Goal: Task Accomplishment & Management: Manage account settings

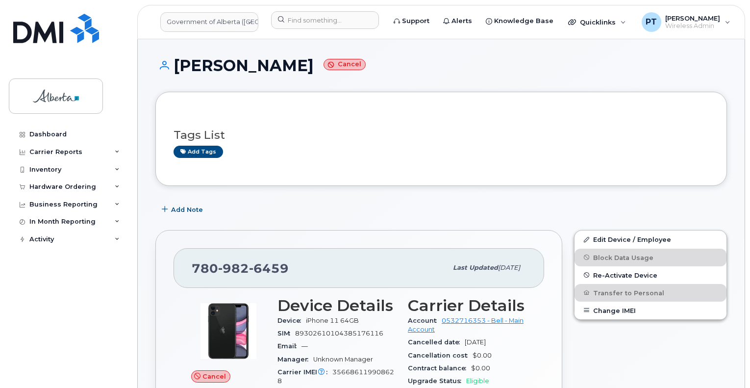
scroll to position [49, 0]
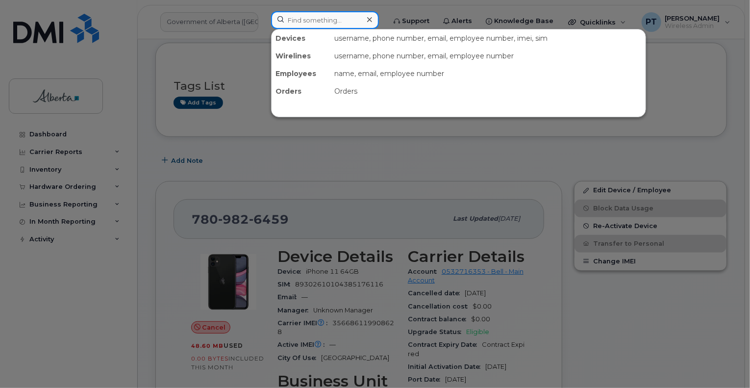
click at [341, 21] on input at bounding box center [325, 20] width 108 height 18
paste input "5878737127"
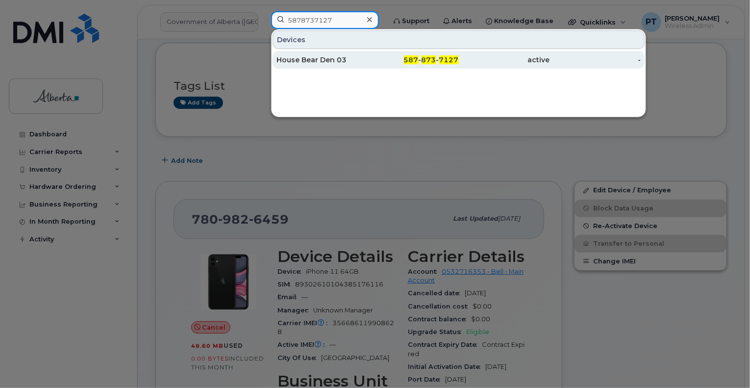
type input "5878737127"
click at [320, 59] on div "House Bear Den 03" at bounding box center [321, 60] width 91 height 10
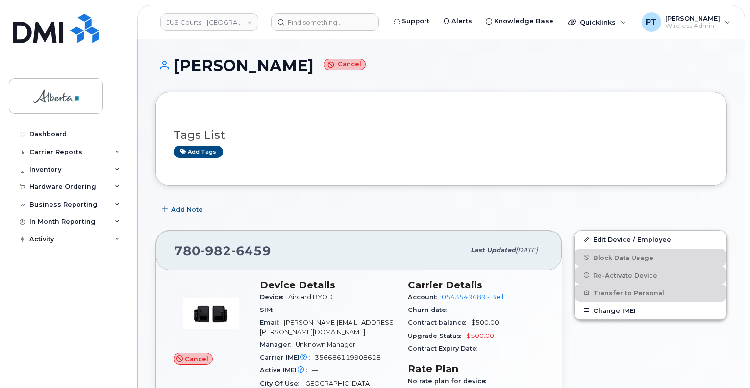
scroll to position [213, 0]
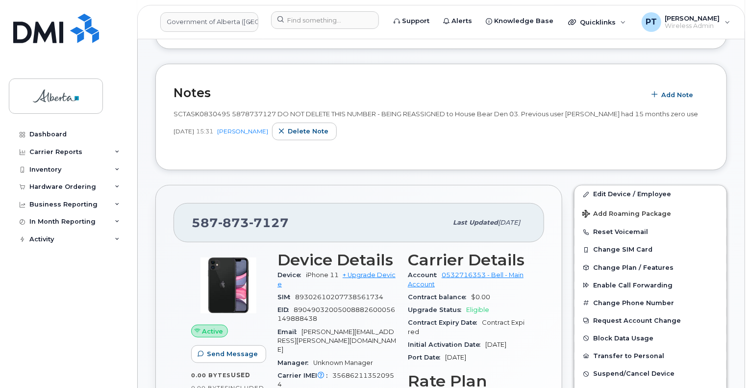
scroll to position [147, 0]
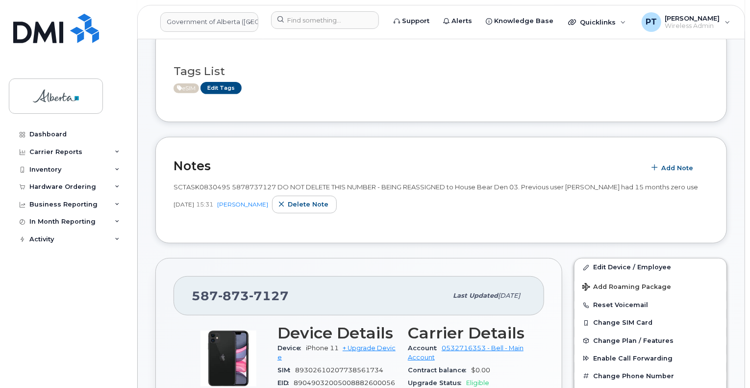
click at [390, 222] on div "SCTASK0830495 5878737127 DO NOT DELETE THIS NUMBER - BEING REASSIGNED to House …" at bounding box center [440, 200] width 535 height 49
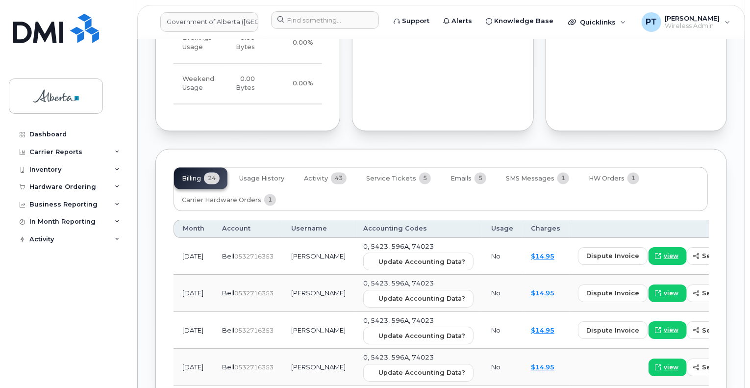
scroll to position [980, 0]
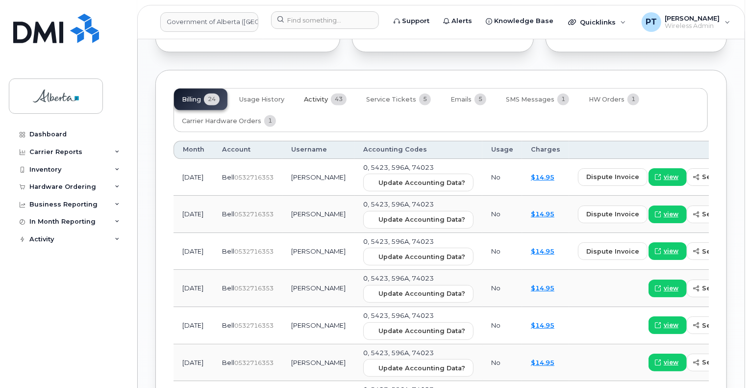
click at [312, 96] on span "Activity" at bounding box center [316, 100] width 24 height 8
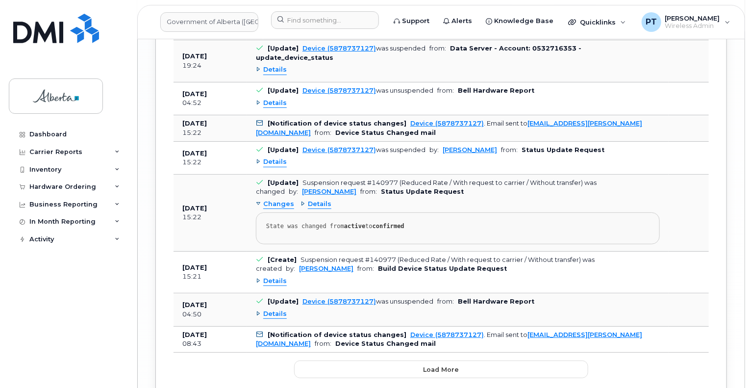
scroll to position [1862, 0]
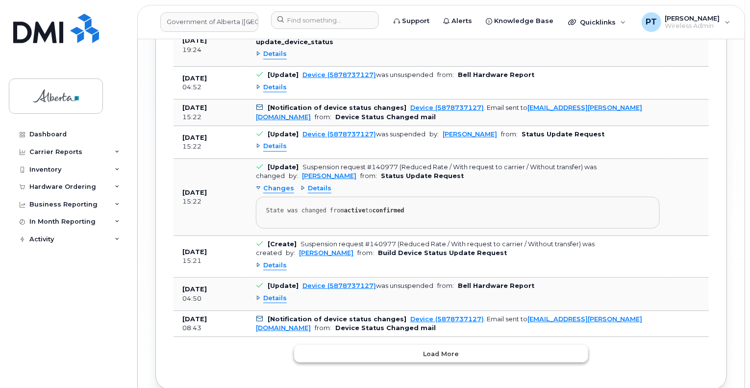
click at [439, 349] on span "Load more" at bounding box center [441, 353] width 36 height 9
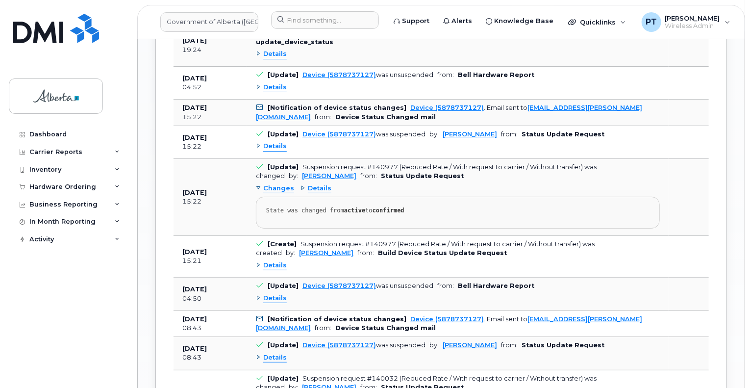
click at [279, 184] on span "Changes" at bounding box center [278, 188] width 31 height 9
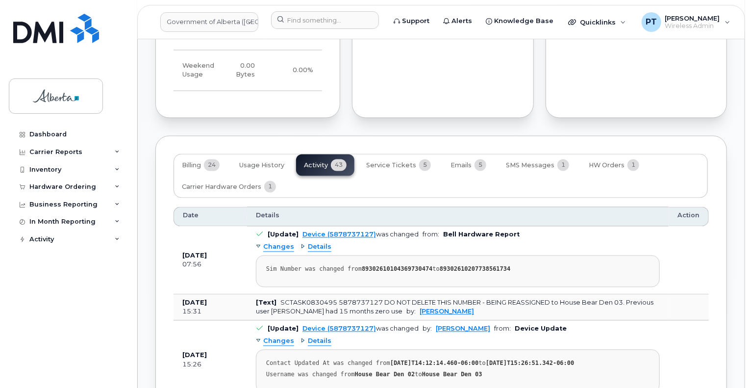
scroll to position [931, 0]
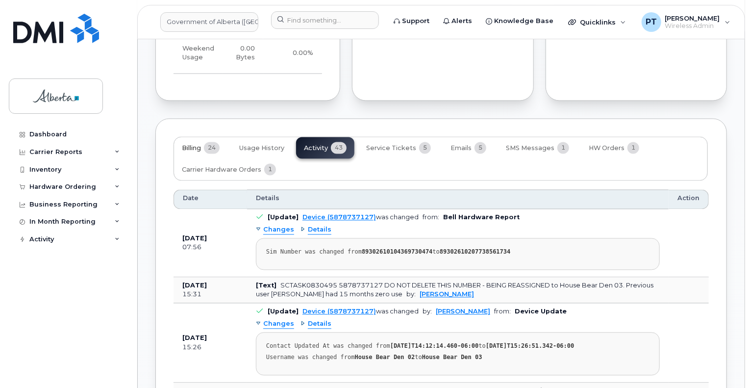
click at [197, 145] on span "Billing" at bounding box center [191, 149] width 19 height 8
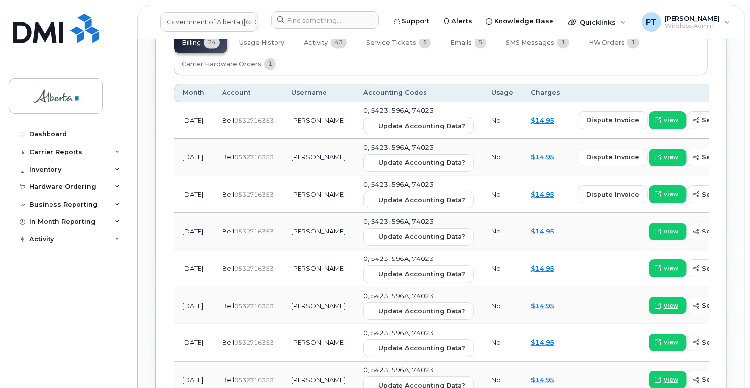
scroll to position [980, 0]
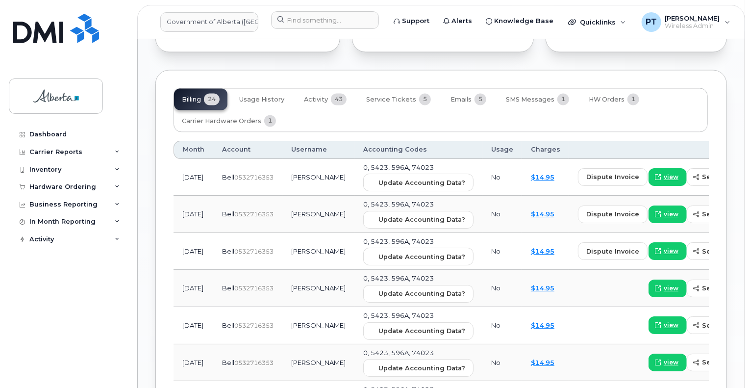
click at [81, 279] on div "Dashboard Carrier Reports Monthly Billing Data Daily Data Pooling Data Behavior…" at bounding box center [69, 248] width 121 height 247
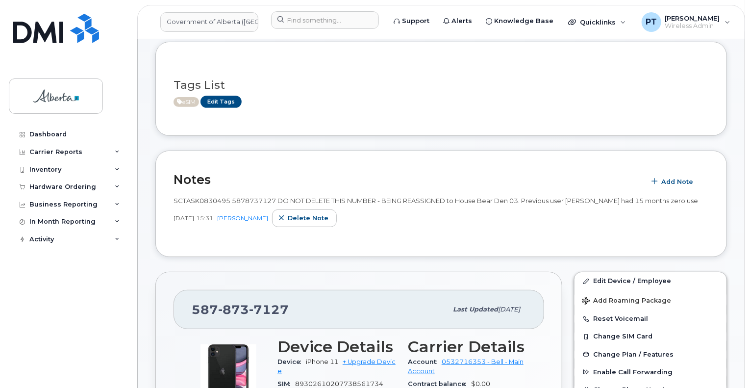
scroll to position [0, 0]
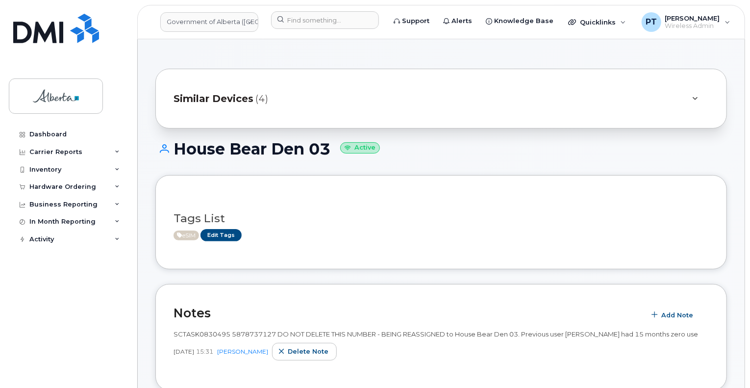
click at [190, 333] on span "SCTASK0830495 5878737127 DO NOT DELETE THIS NUMBER - BEING REASSIGNED to House …" at bounding box center [435, 334] width 524 height 8
copy span "SCTASK0830495"
click at [296, 22] on input at bounding box center [325, 20] width 108 height 18
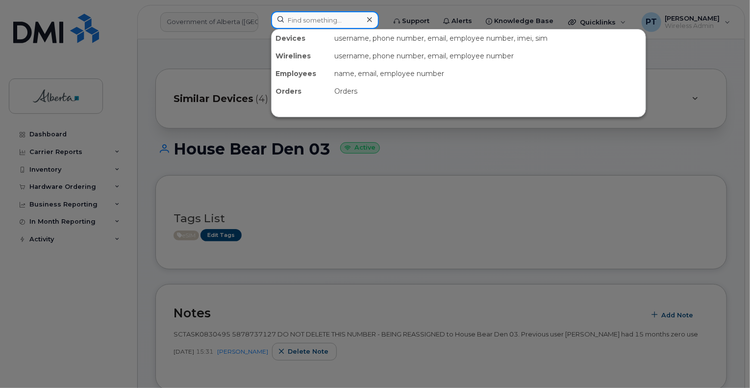
paste input "5873856271"
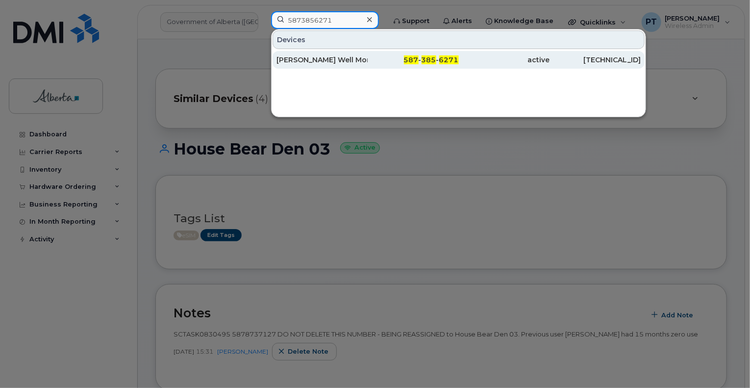
type input "5873856271"
click at [299, 58] on div "Trimble Gw Well Mon Equip" at bounding box center [321, 60] width 91 height 10
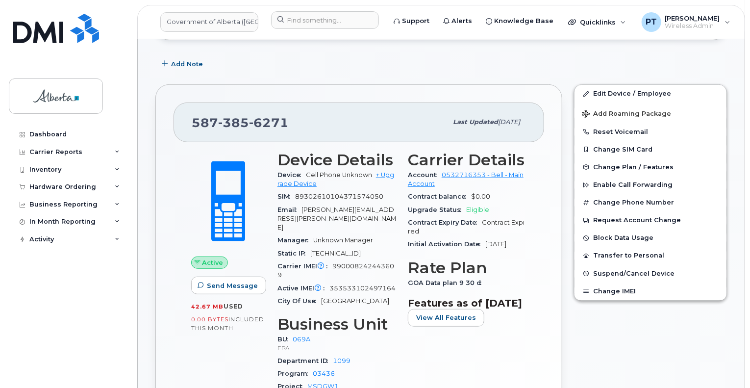
scroll to position [245, 0]
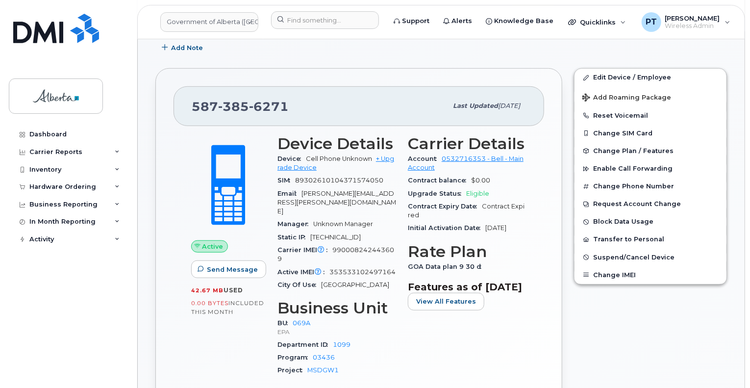
click at [369, 268] on span "353533102497164" at bounding box center [362, 271] width 66 height 7
copy span "353533102497164"
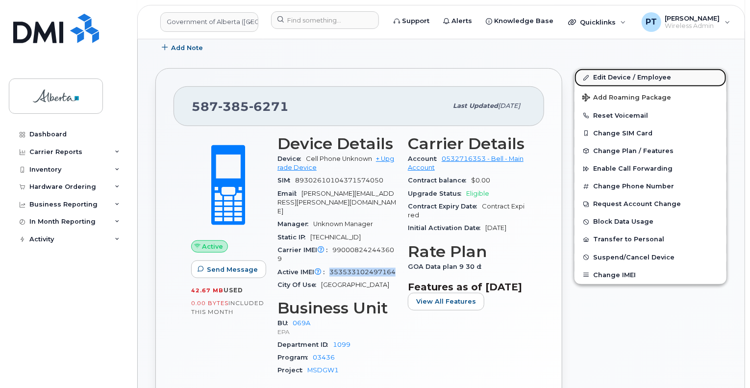
click at [616, 78] on link "Edit Device / Employee" at bounding box center [650, 78] width 152 height 18
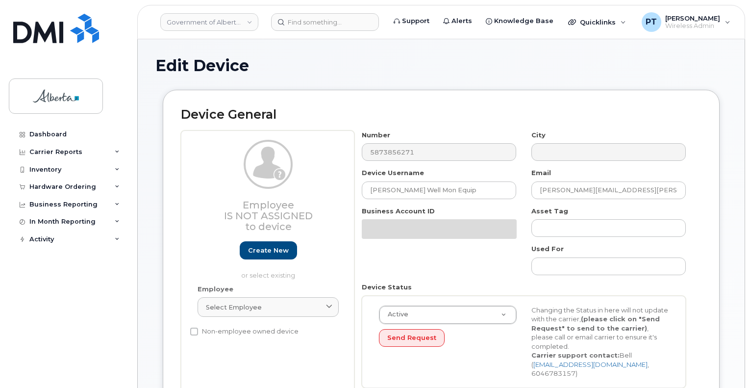
select select "4120331"
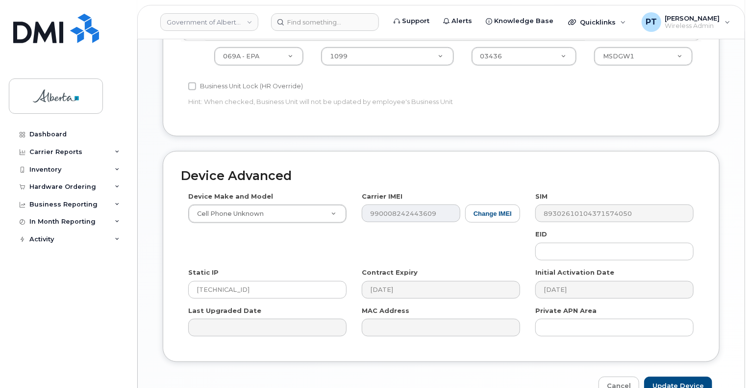
scroll to position [490, 0]
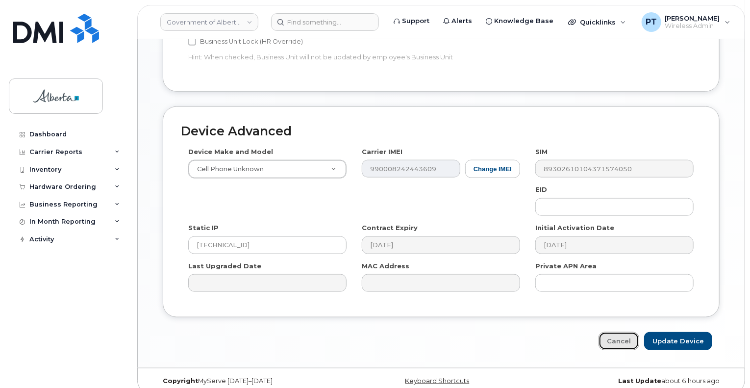
click at [625, 332] on link "Cancel" at bounding box center [618, 341] width 41 height 18
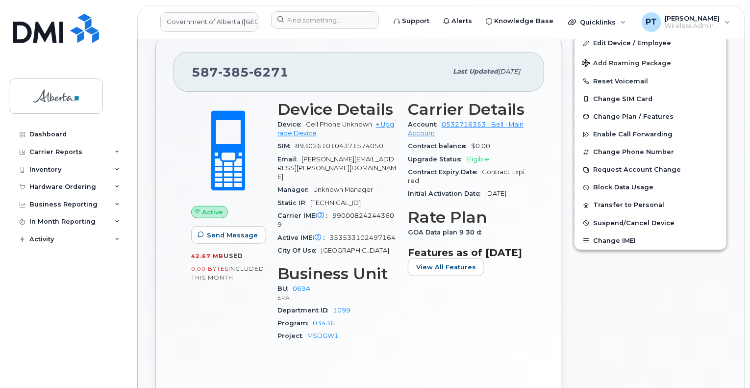
scroll to position [279, 0]
click at [365, 212] on span "990008242443609" at bounding box center [335, 220] width 117 height 16
drag, startPoint x: 365, startPoint y: 196, endPoint x: 442, endPoint y: 343, distance: 166.4
click at [442, 343] on div "Carrier Details Account 0532716353 - Bell - Main Account Contract balance $0.00…" at bounding box center [467, 226] width 130 height 262
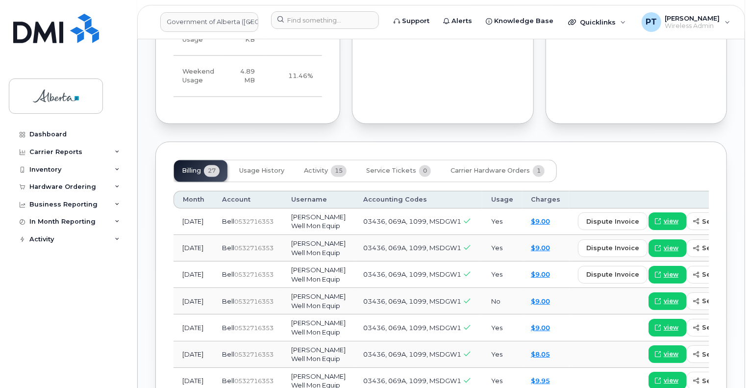
scroll to position [916, 0]
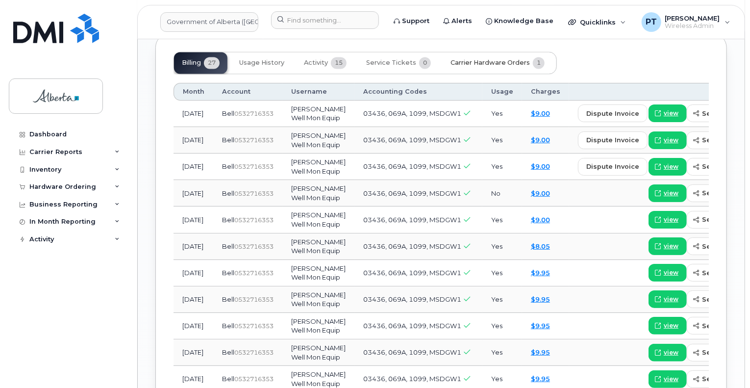
click at [488, 59] on span "Carrier Hardware Orders" at bounding box center [489, 63] width 79 height 8
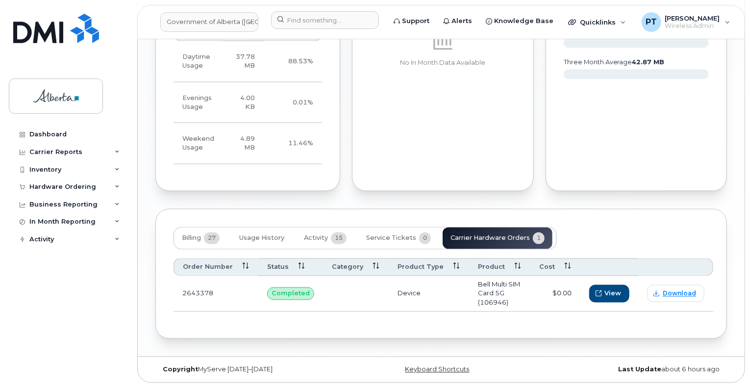
scroll to position [730, 0]
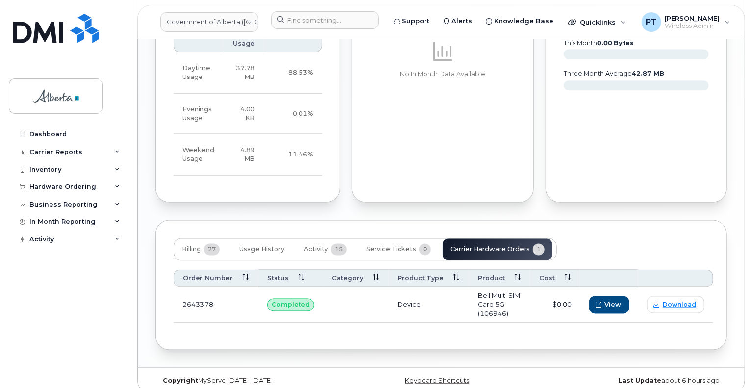
click at [488, 52] on p at bounding box center [443, 52] width 146 height 24
drag, startPoint x: 209, startPoint y: 239, endPoint x: 216, endPoint y: 229, distance: 11.7
click at [211, 244] on span "27" at bounding box center [212, 250] width 16 height 12
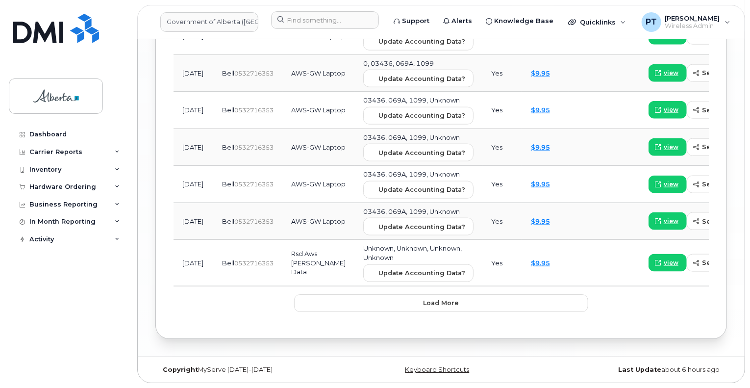
scroll to position [1786, 0]
click at [438, 301] on span "Load more" at bounding box center [441, 302] width 36 height 9
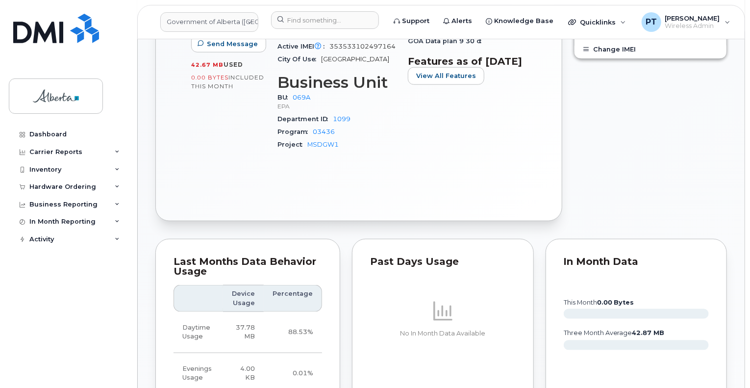
scroll to position [333, 0]
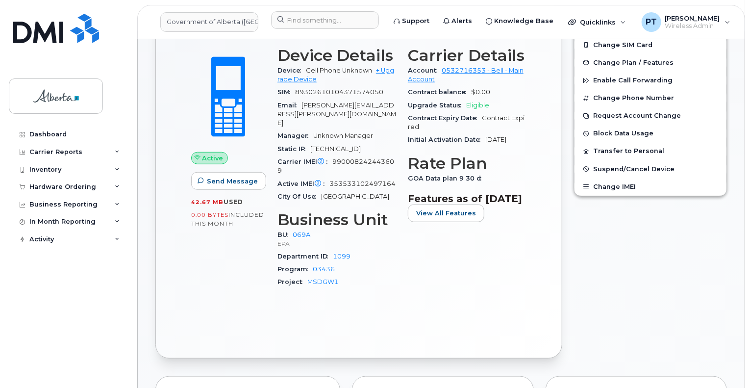
click at [369, 158] on span "990008242443609" at bounding box center [335, 166] width 117 height 16
copy span "990008242443609"
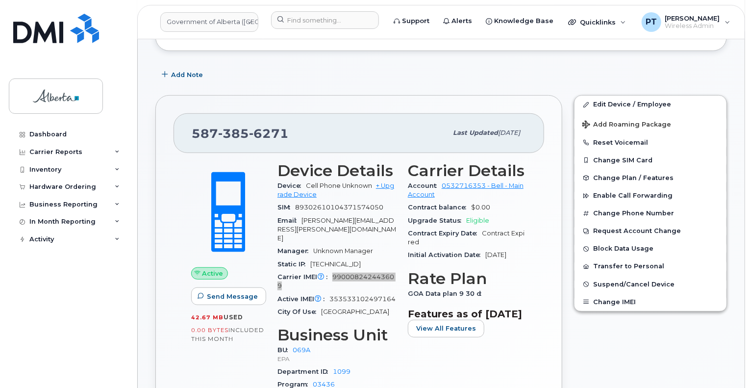
scroll to position [137, 0]
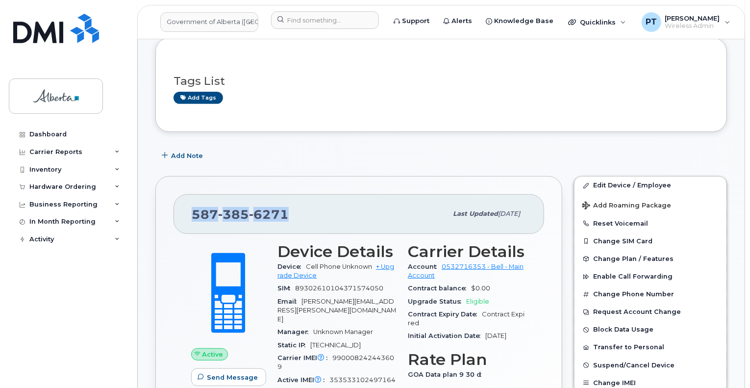
drag, startPoint x: 293, startPoint y: 211, endPoint x: 184, endPoint y: 211, distance: 108.3
click at [184, 211] on div "587 385 6271 Last updated Jul 25, 2025" at bounding box center [358, 213] width 370 height 39
copy span "587 385 6271"
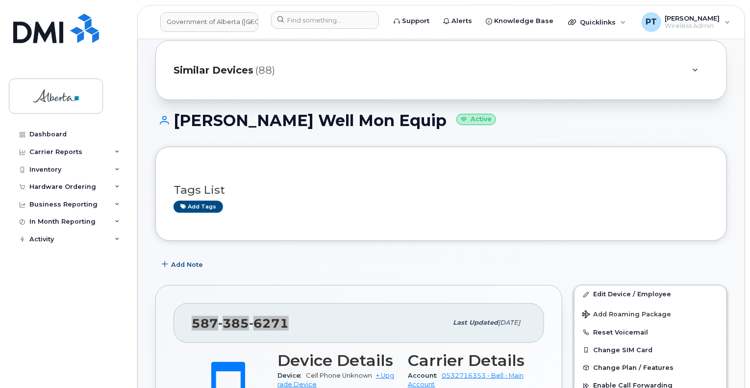
scroll to position [0, 0]
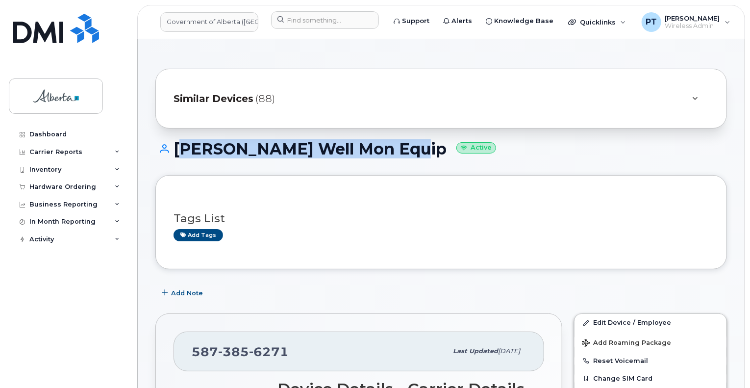
drag, startPoint x: 399, startPoint y: 148, endPoint x: 177, endPoint y: 146, distance: 222.0
click at [177, 146] on h1 "Trimble Gw Well Mon Equip Active" at bounding box center [440, 148] width 571 height 17
copy h1 "Trimble Gw Well Mon Equip"
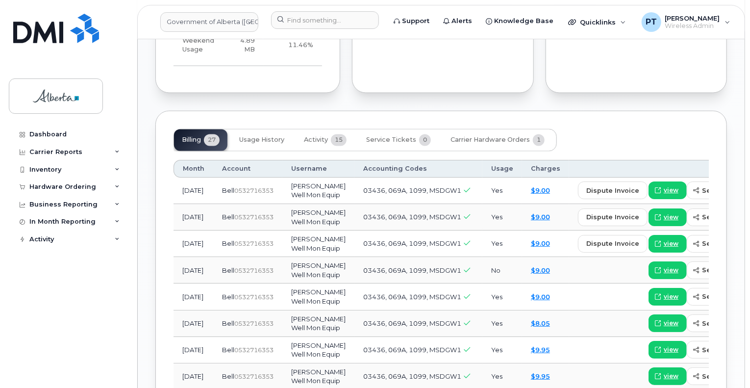
scroll to position [784, 0]
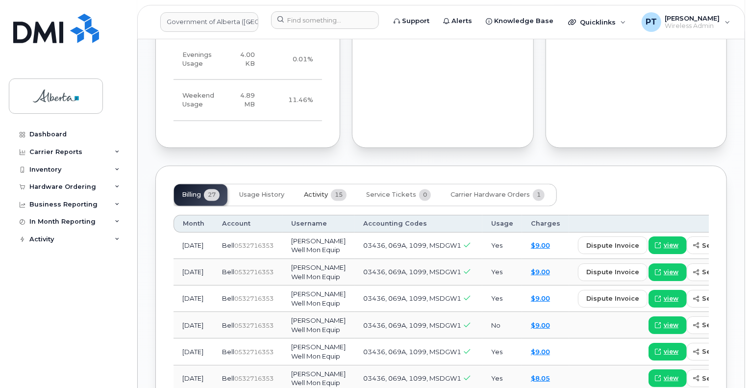
drag, startPoint x: 322, startPoint y: 182, endPoint x: 310, endPoint y: 170, distance: 17.0
click at [322, 191] on span "Activity" at bounding box center [316, 195] width 24 height 8
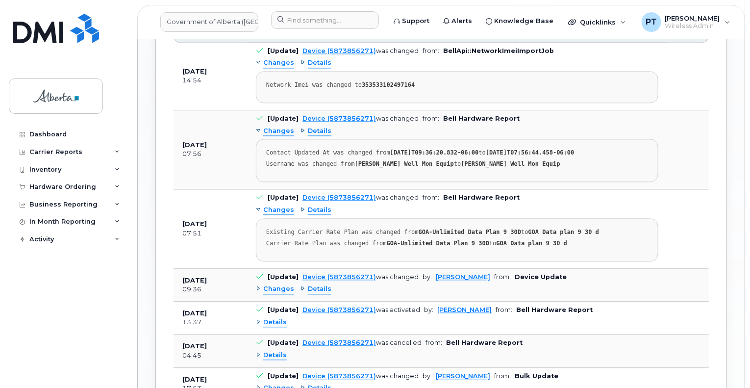
scroll to position [980, 0]
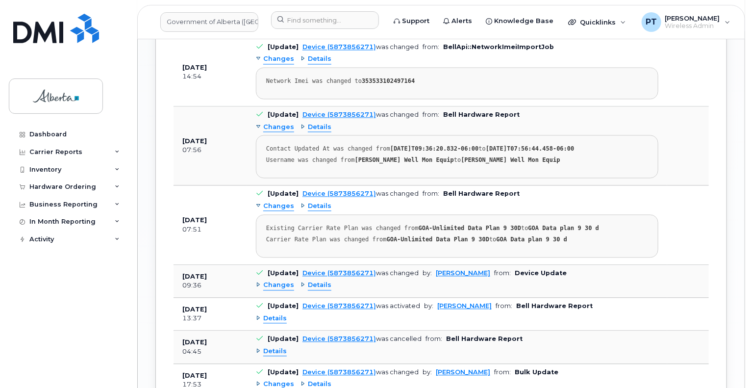
click at [273, 280] on span "Changes" at bounding box center [278, 284] width 31 height 9
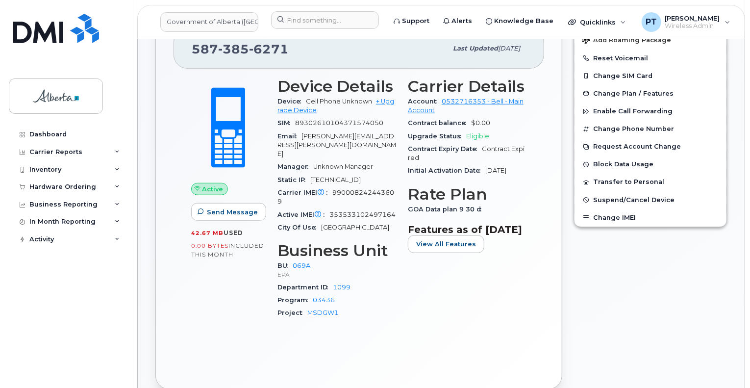
scroll to position [392, 0]
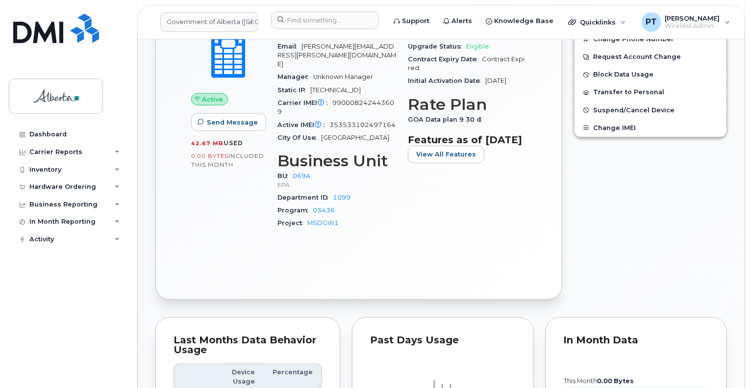
click at [369, 268] on div "Active Send Message 42.67 MB  used 0.00 Bytes  included this month Device Detai…" at bounding box center [358, 130] width 370 height 303
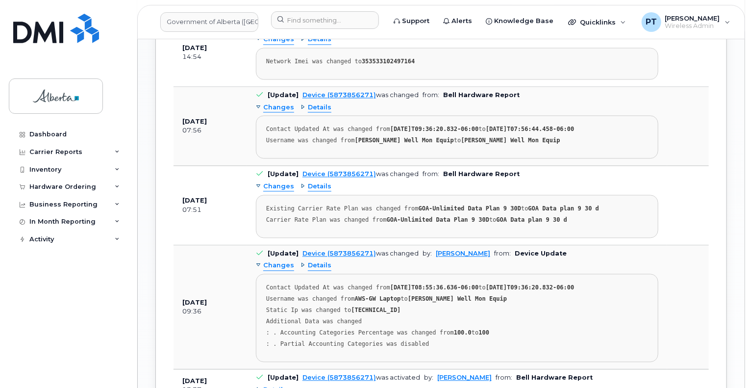
scroll to position [931, 0]
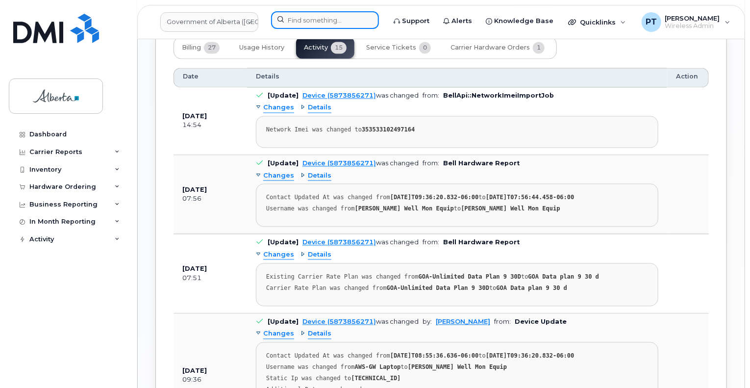
click at [332, 21] on input at bounding box center [325, 20] width 108 height 18
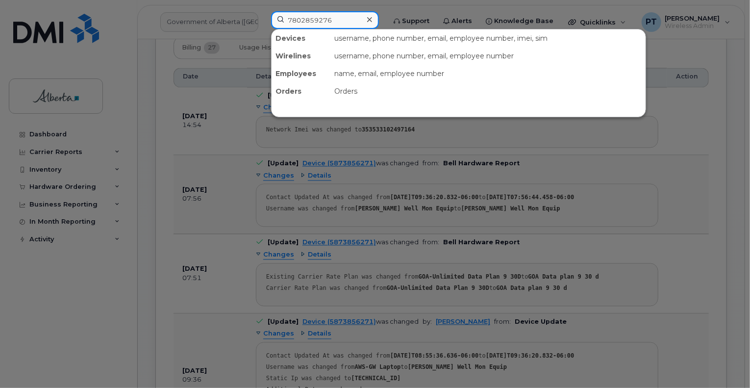
type input "7802859276"
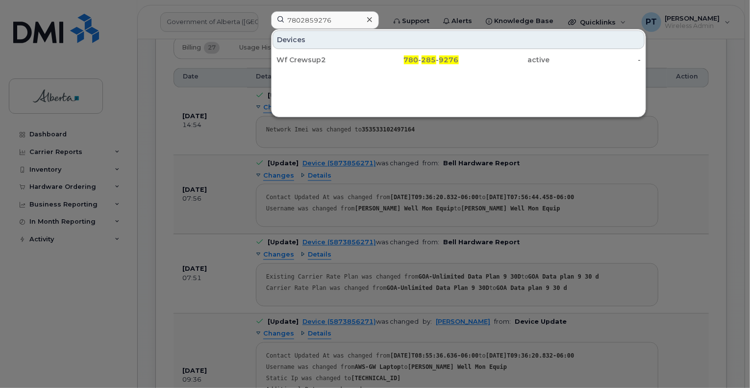
drag, startPoint x: 299, startPoint y: 62, endPoint x: 287, endPoint y: 140, distance: 79.4
click at [299, 62] on div "Wf Crewsup2" at bounding box center [321, 60] width 91 height 10
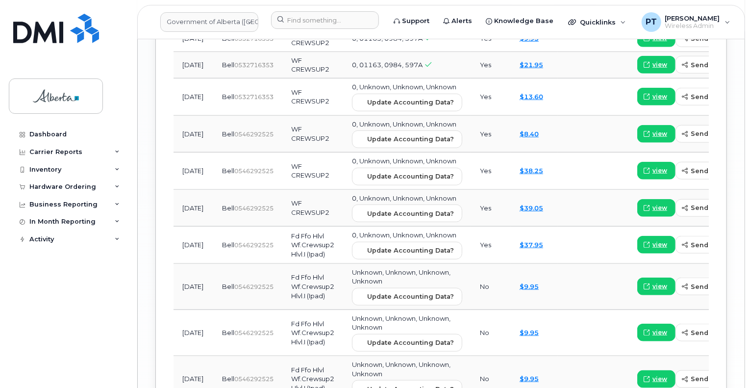
scroll to position [1568, 0]
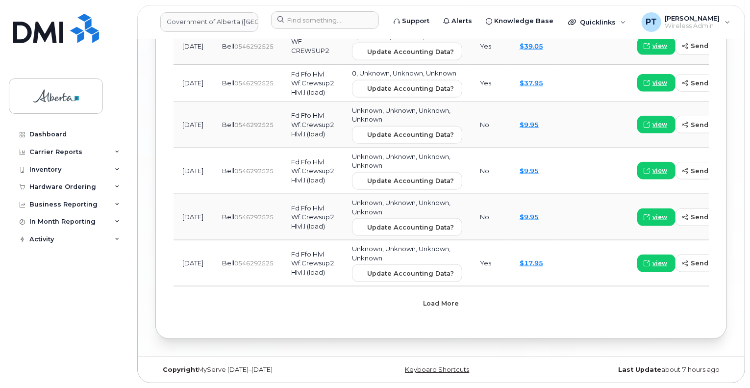
drag, startPoint x: 441, startPoint y: 326, endPoint x: 452, endPoint y: 308, distance: 21.5
click at [442, 308] on span "Load more" at bounding box center [441, 302] width 36 height 9
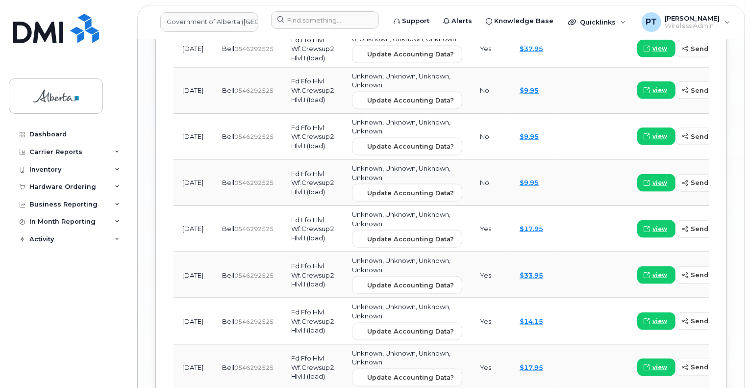
scroll to position [1796, 0]
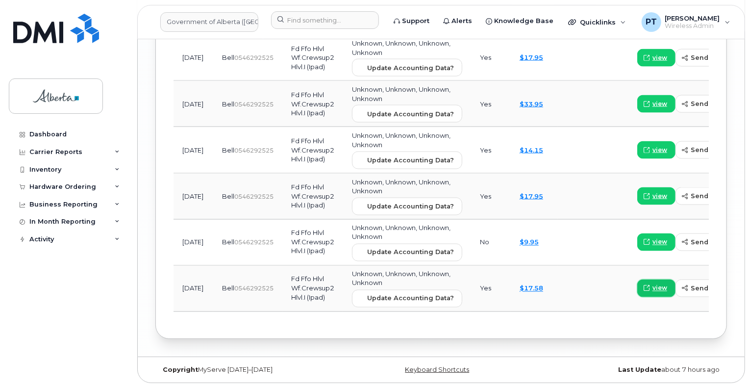
click at [652, 287] on span "view" at bounding box center [659, 288] width 15 height 9
click at [652, 194] on span "view" at bounding box center [659, 196] width 15 height 9
click at [652, 147] on span "view" at bounding box center [659, 150] width 15 height 9
click at [652, 108] on span "view" at bounding box center [659, 103] width 15 height 9
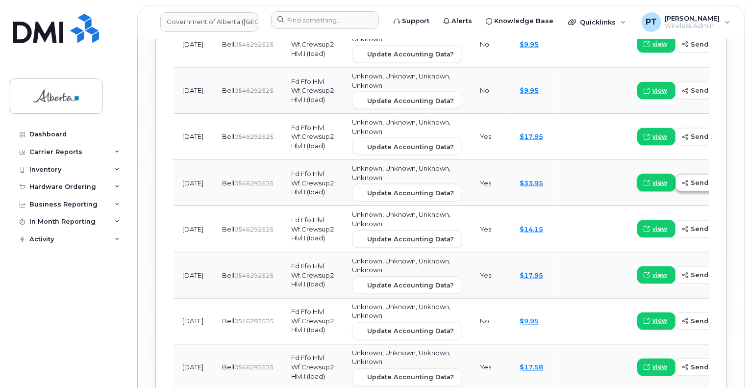
scroll to position [1649, 0]
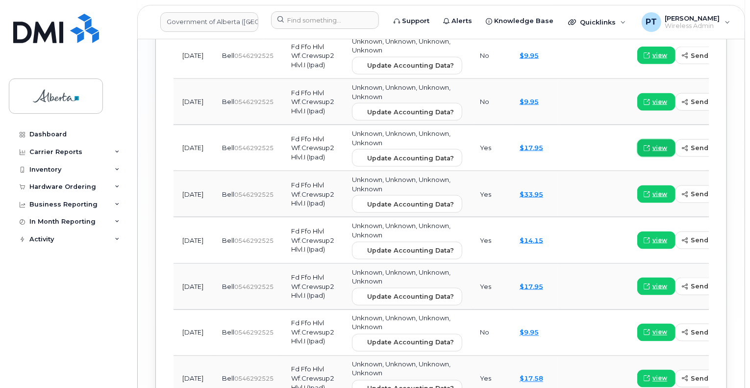
click at [652, 152] on span "view" at bounding box center [659, 148] width 15 height 9
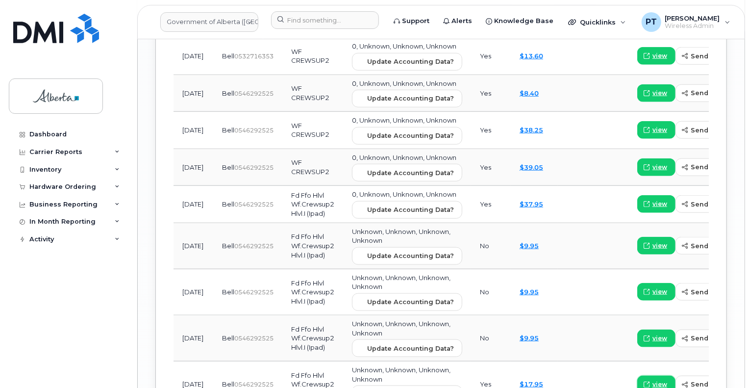
scroll to position [1404, 0]
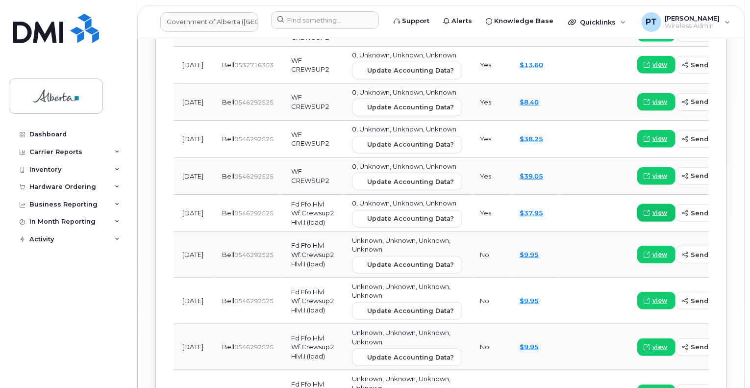
click at [652, 217] on span "view" at bounding box center [659, 212] width 15 height 9
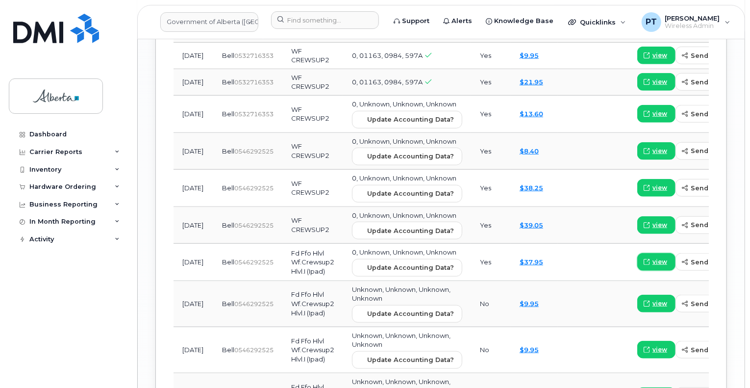
scroll to position [1306, 0]
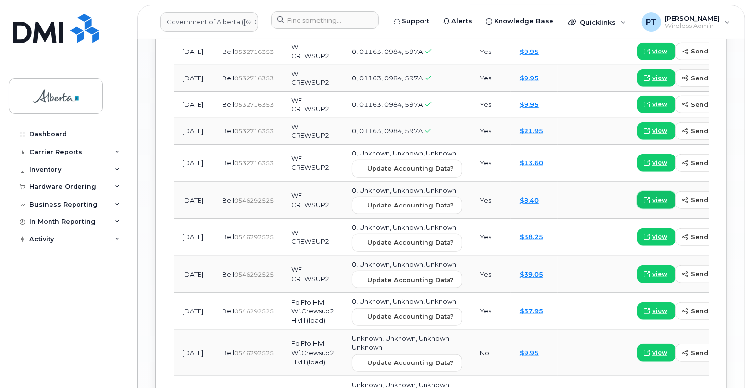
click at [652, 204] on span "view" at bounding box center [659, 200] width 15 height 9
click at [652, 167] on span "view" at bounding box center [659, 162] width 15 height 9
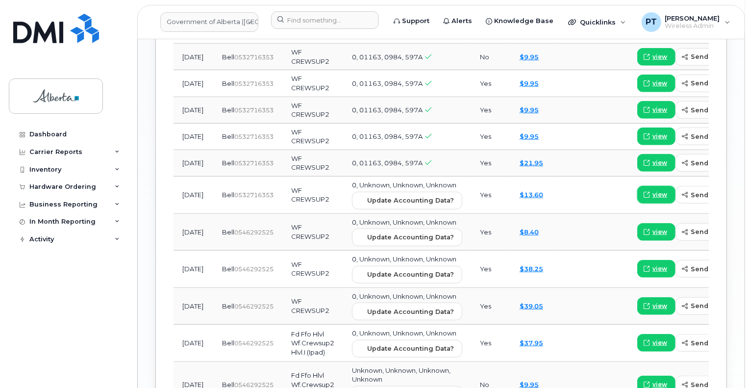
scroll to position [1257, 0]
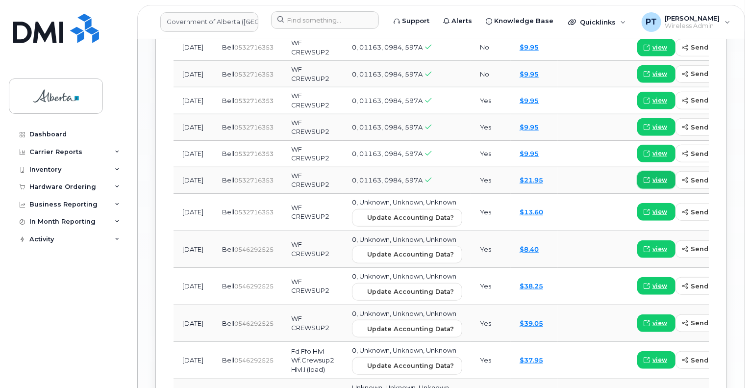
click at [652, 184] on span "view" at bounding box center [659, 179] width 15 height 9
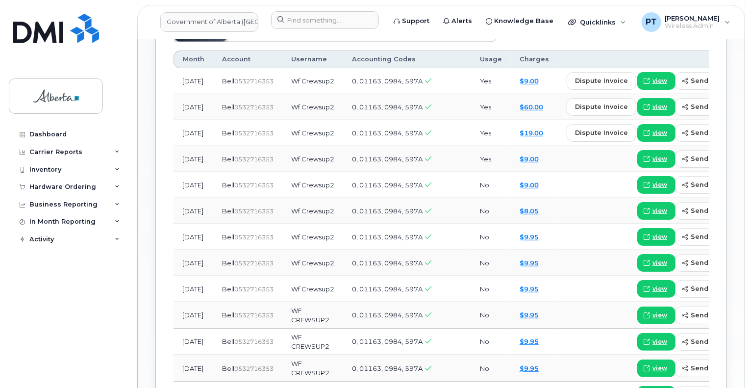
scroll to position [914, 0]
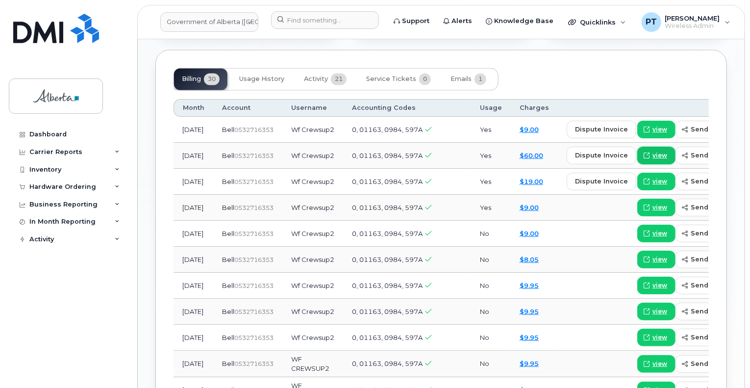
click at [652, 159] on span "view" at bounding box center [659, 155] width 15 height 9
click at [333, 22] on input at bounding box center [325, 20] width 108 height 18
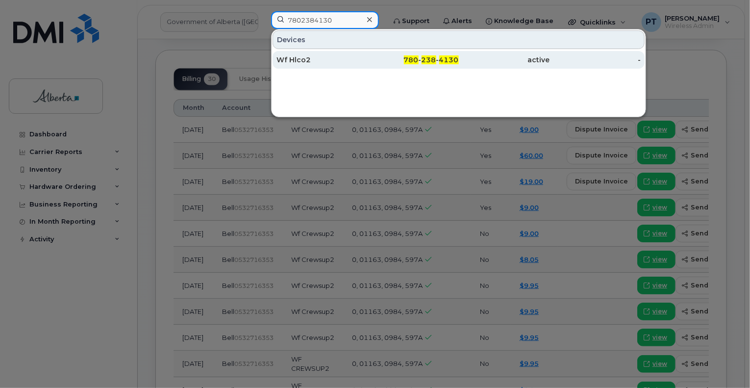
type input "7802384130"
click at [295, 60] on div "Wf Hlco2" at bounding box center [321, 60] width 91 height 10
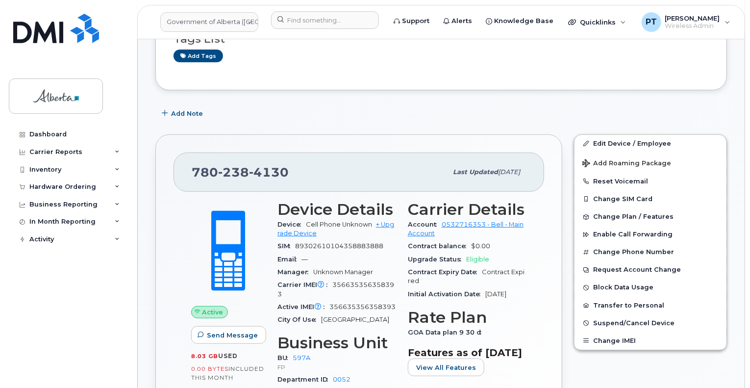
scroll to position [196, 0]
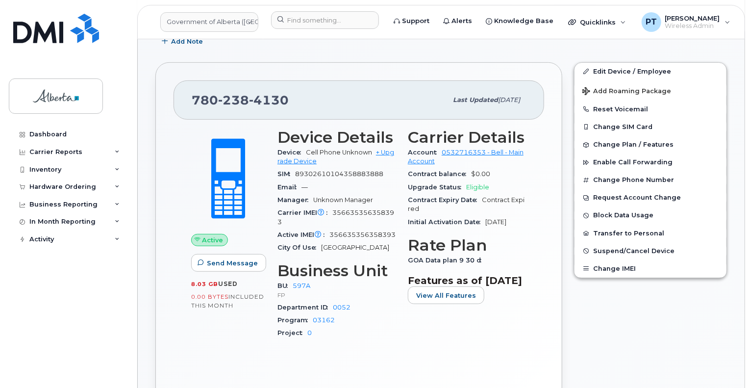
click at [347, 236] on span "356635356358393" at bounding box center [362, 234] width 66 height 7
copy span "356635356358393"
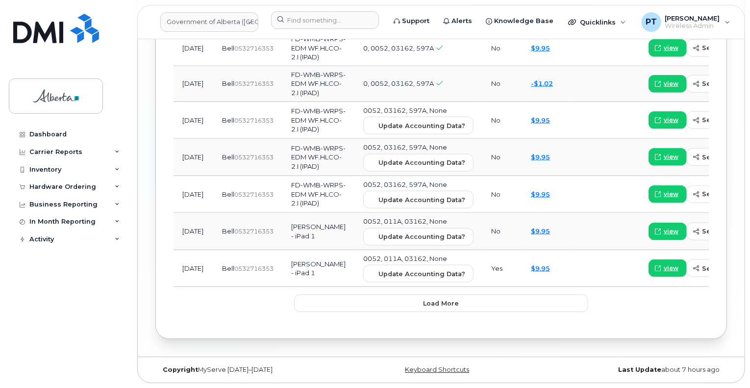
scroll to position [1421, 0]
drag, startPoint x: 459, startPoint y: 354, endPoint x: 452, endPoint y: 343, distance: 13.4
click at [459, 312] on button "Load more" at bounding box center [441, 303] width 294 height 18
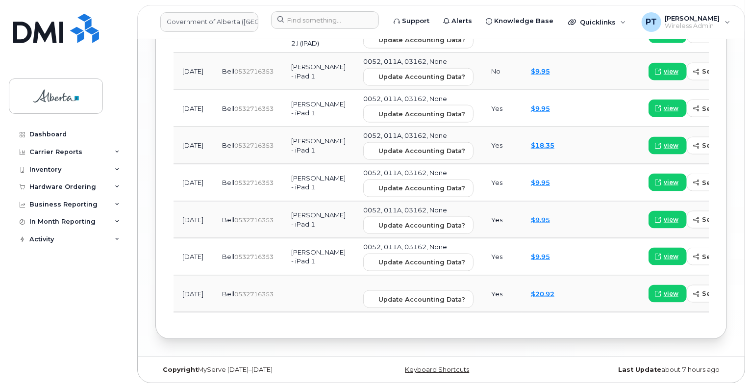
scroll to position [1617, 0]
click at [664, 297] on span "view" at bounding box center [671, 293] width 15 height 9
click at [664, 149] on span "view" at bounding box center [671, 145] width 15 height 9
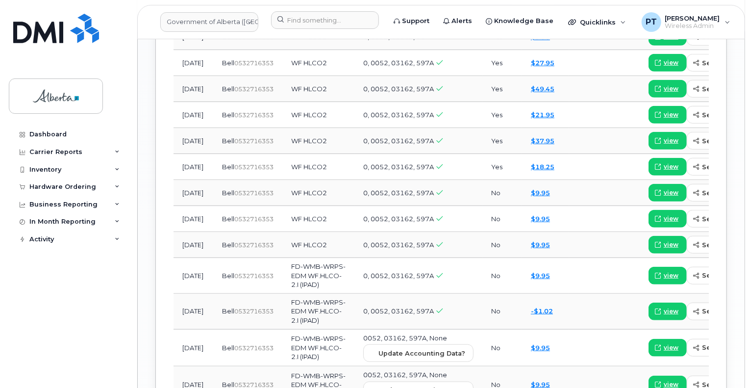
scroll to position [1127, 0]
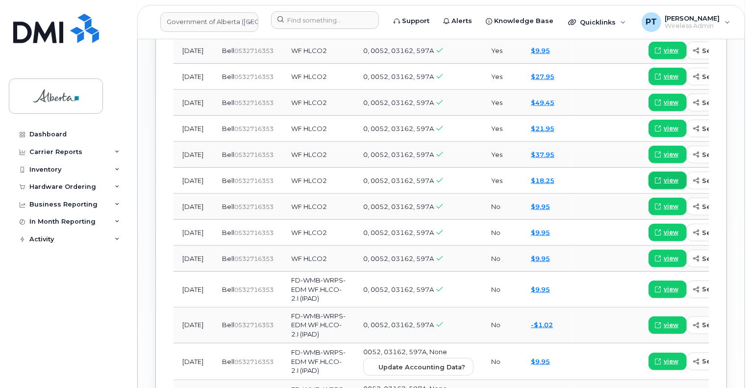
click at [664, 184] on span "view" at bounding box center [671, 179] width 15 height 9
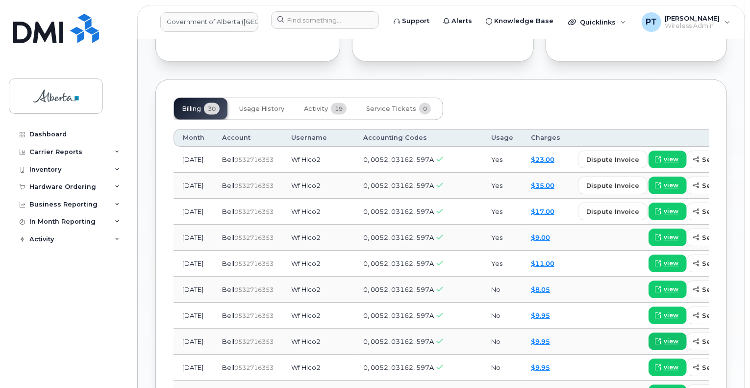
scroll to position [784, 0]
click at [664, 164] on span "view" at bounding box center [671, 159] width 15 height 9
click at [664, 190] on span "view" at bounding box center [671, 185] width 15 height 9
click at [664, 216] on span "view" at bounding box center [671, 211] width 15 height 9
click at [664, 268] on span "view" at bounding box center [671, 263] width 15 height 9
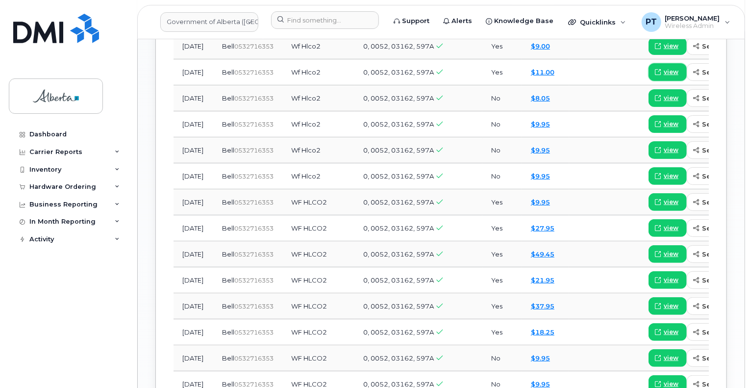
scroll to position [980, 0]
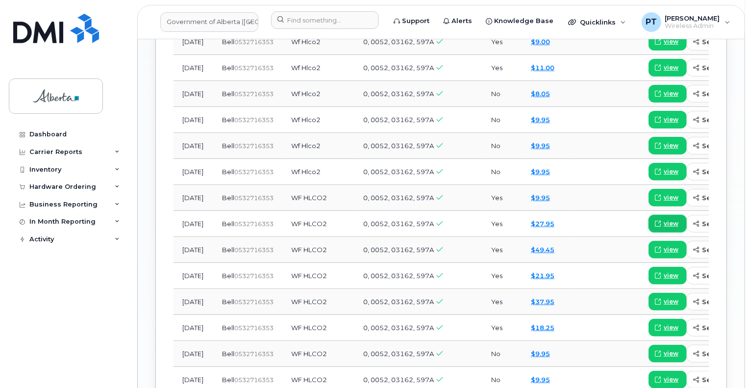
click at [664, 227] on span "view" at bounding box center [671, 223] width 15 height 9
click at [664, 253] on span "view" at bounding box center [671, 249] width 15 height 9
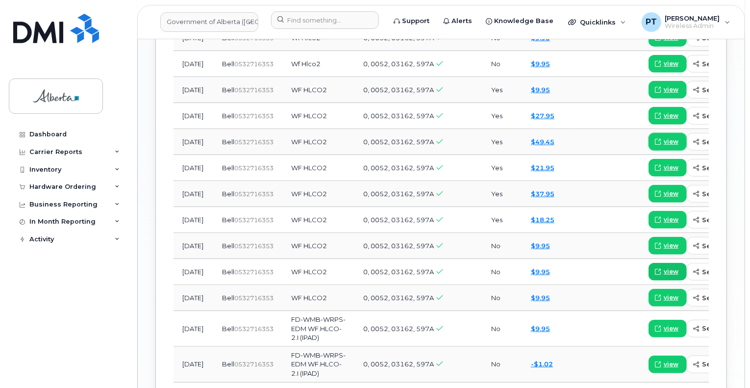
scroll to position [1127, 0]
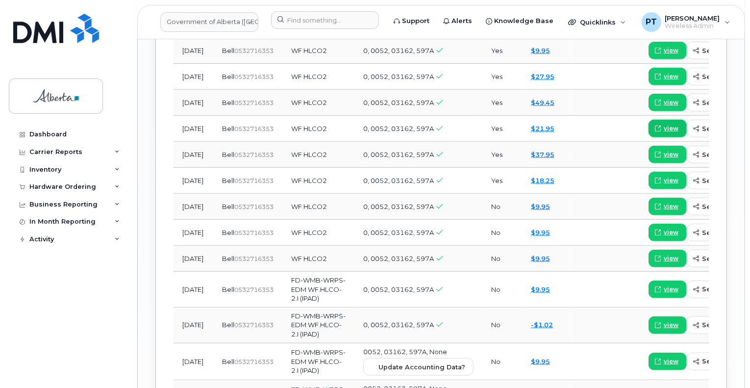
click at [664, 132] on span "view" at bounding box center [671, 127] width 15 height 9
click at [664, 158] on span "view" at bounding box center [671, 153] width 15 height 9
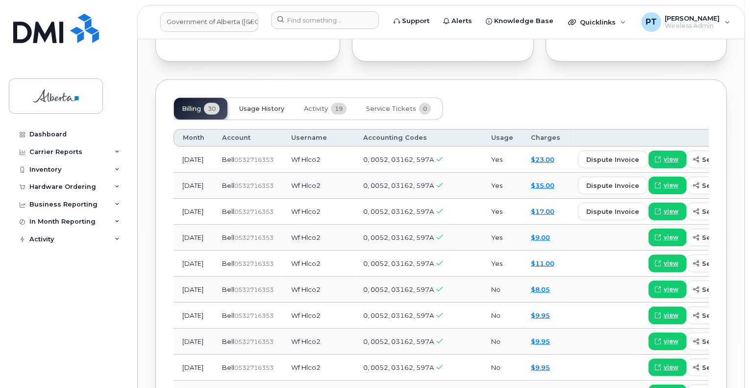
scroll to position [784, 0]
click at [311, 113] on span "Activity" at bounding box center [316, 109] width 24 height 8
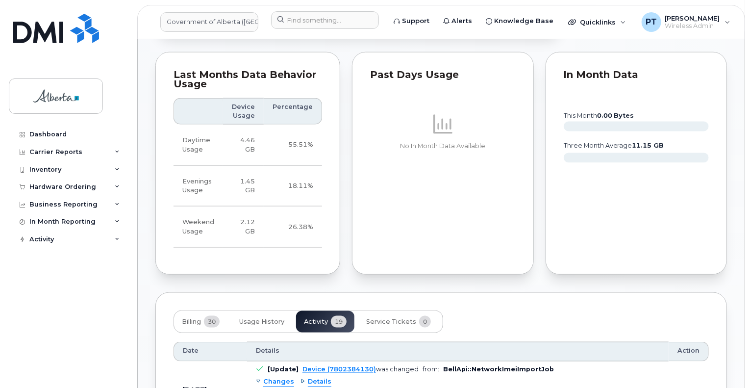
scroll to position [767, 0]
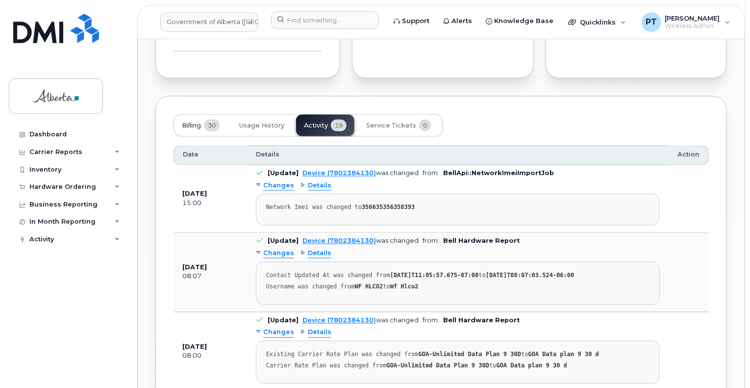
click at [196, 129] on span "Billing" at bounding box center [191, 126] width 19 height 8
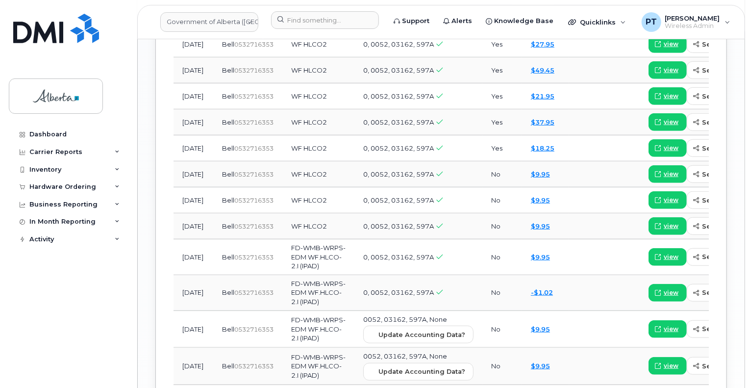
scroll to position [1306, 0]
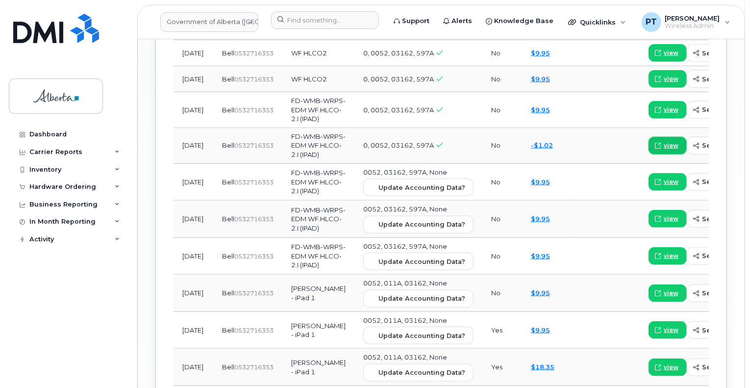
click at [664, 149] on span "view" at bounding box center [671, 145] width 15 height 9
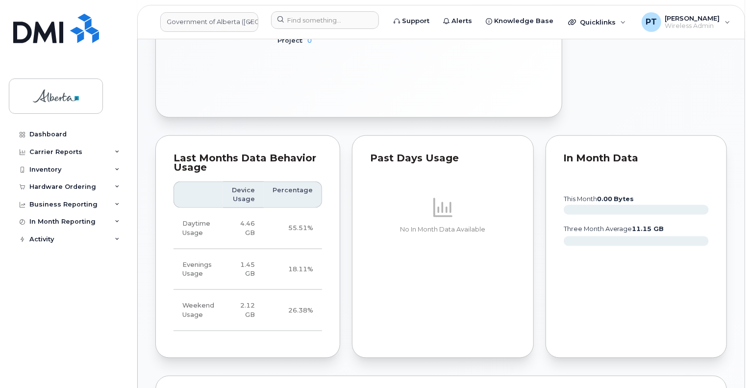
scroll to position [407, 0]
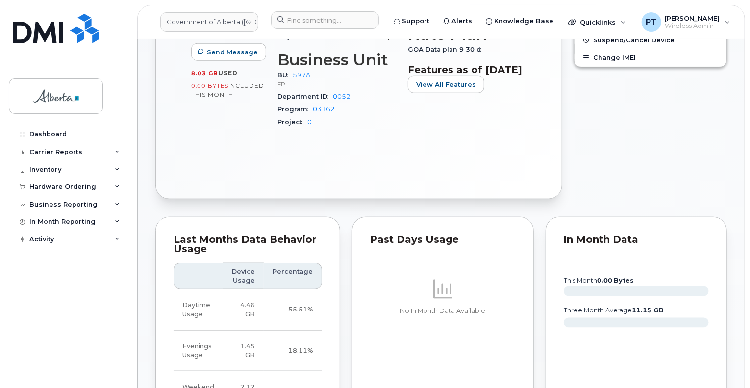
drag, startPoint x: 398, startPoint y: 330, endPoint x: 385, endPoint y: 314, distance: 20.9
click at [398, 330] on div "No In Month Data Available" at bounding box center [443, 295] width 146 height 103
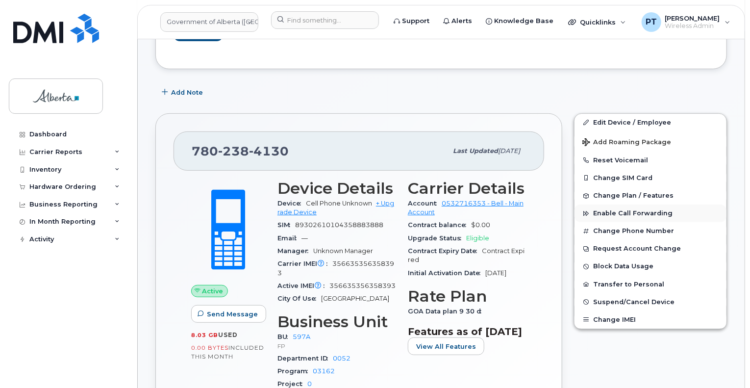
scroll to position [147, 0]
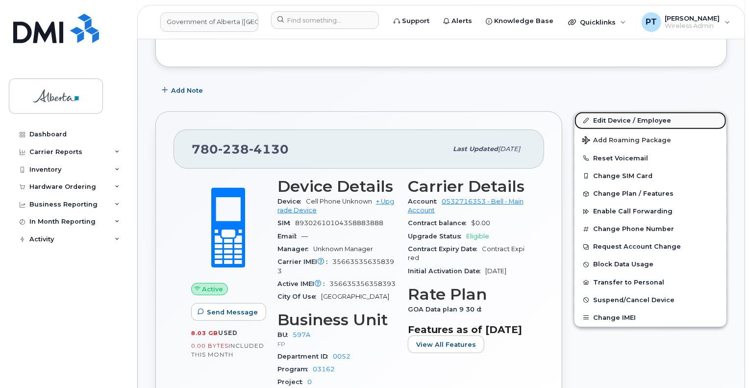
click at [608, 116] on link "Edit Device / Employee" at bounding box center [650, 121] width 152 height 18
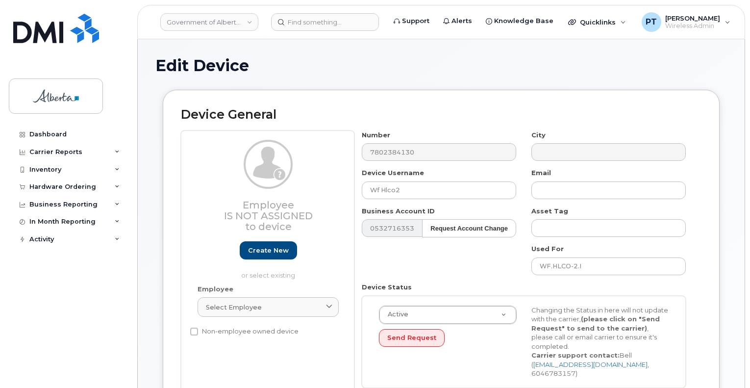
select select "4797726"
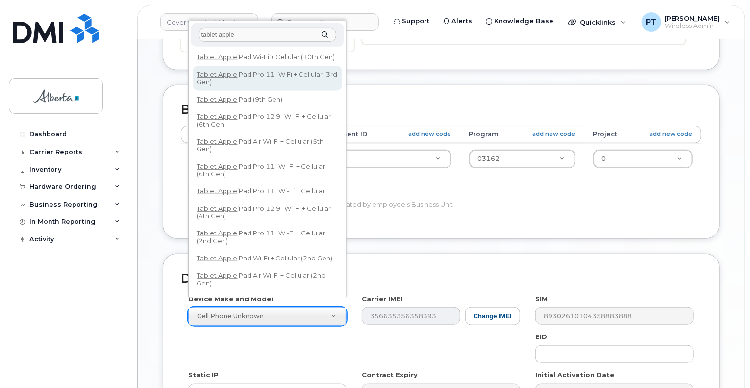
type input "tablet apple"
select select "3049"
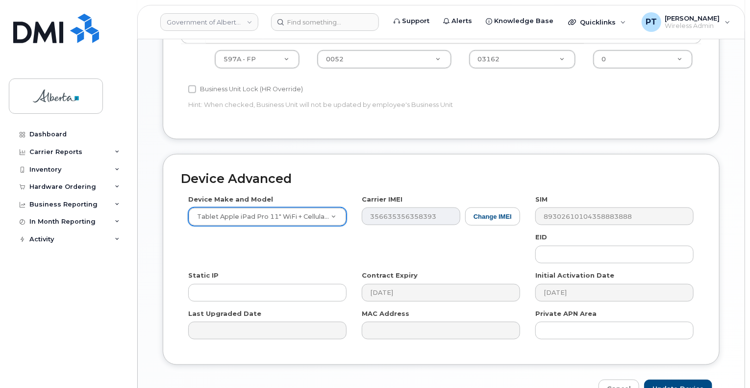
scroll to position [490, 0]
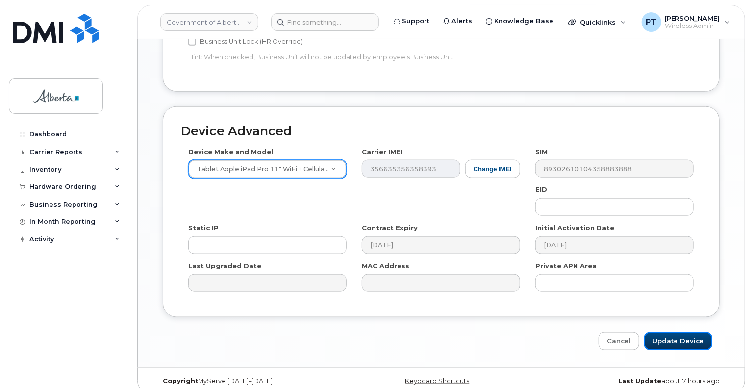
drag, startPoint x: 677, startPoint y: 332, endPoint x: 12, endPoint y: 334, distance: 664.5
click at [676, 332] on input "Update Device" at bounding box center [678, 341] width 68 height 18
type input "Saving..."
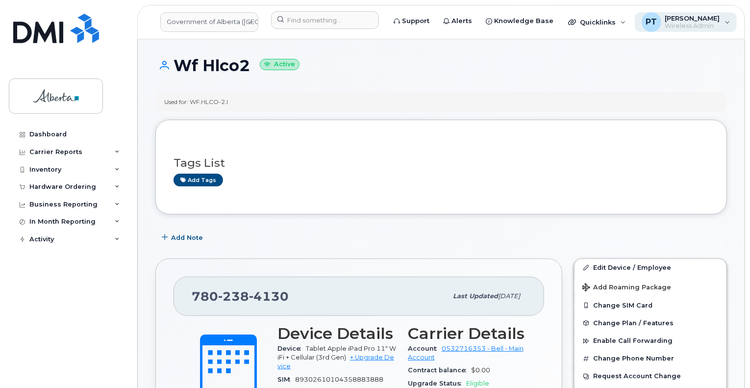
click at [654, 25] on div "PT" at bounding box center [651, 22] width 20 height 20
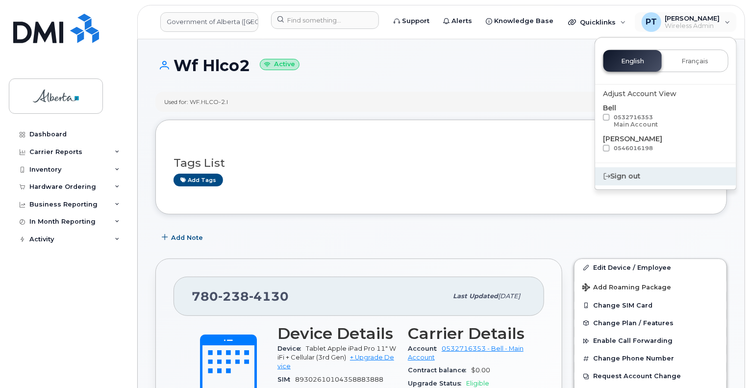
click at [625, 178] on div "Sign out" at bounding box center [665, 176] width 141 height 18
